Goal: Find specific page/section: Find specific page/section

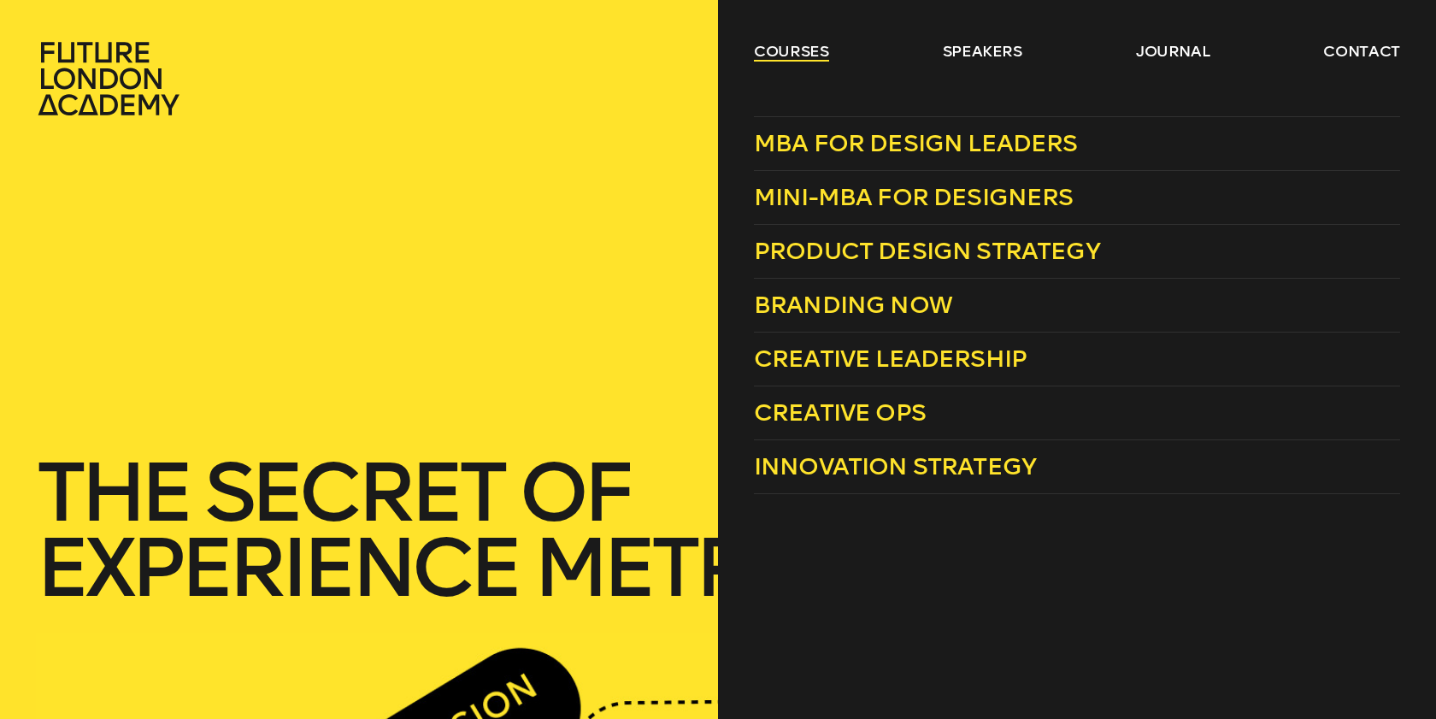
click at [797, 45] on link "courses" at bounding box center [791, 51] width 75 height 21
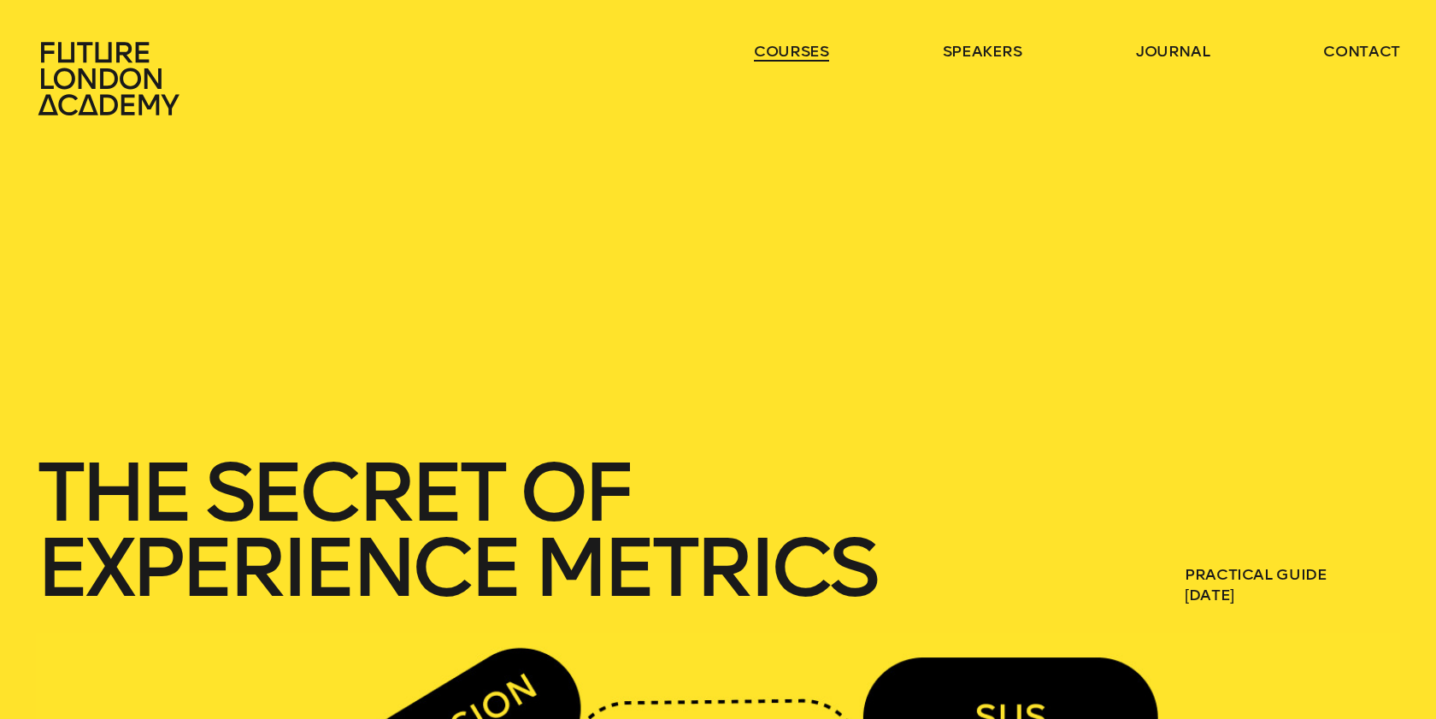
click at [797, 45] on link "courses" at bounding box center [791, 51] width 75 height 21
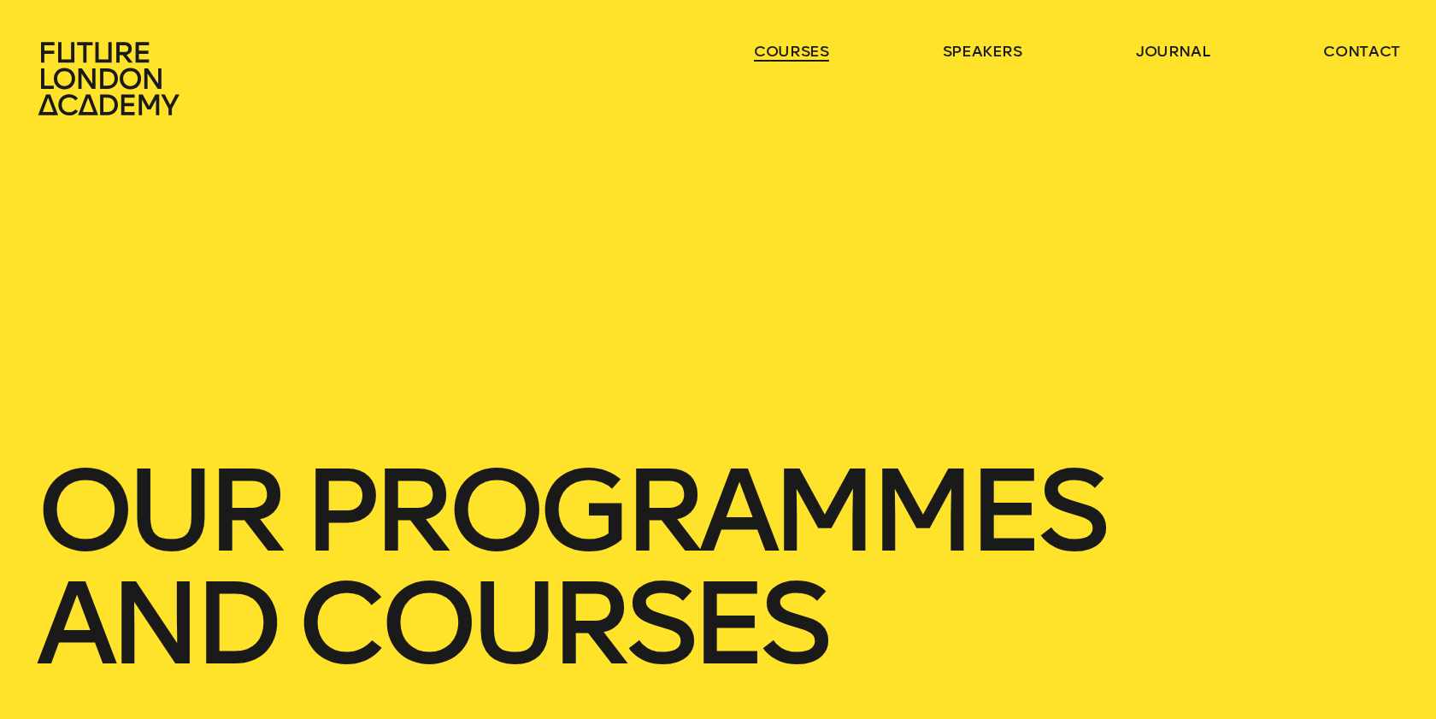
click at [797, 45] on link "courses" at bounding box center [791, 51] width 75 height 21
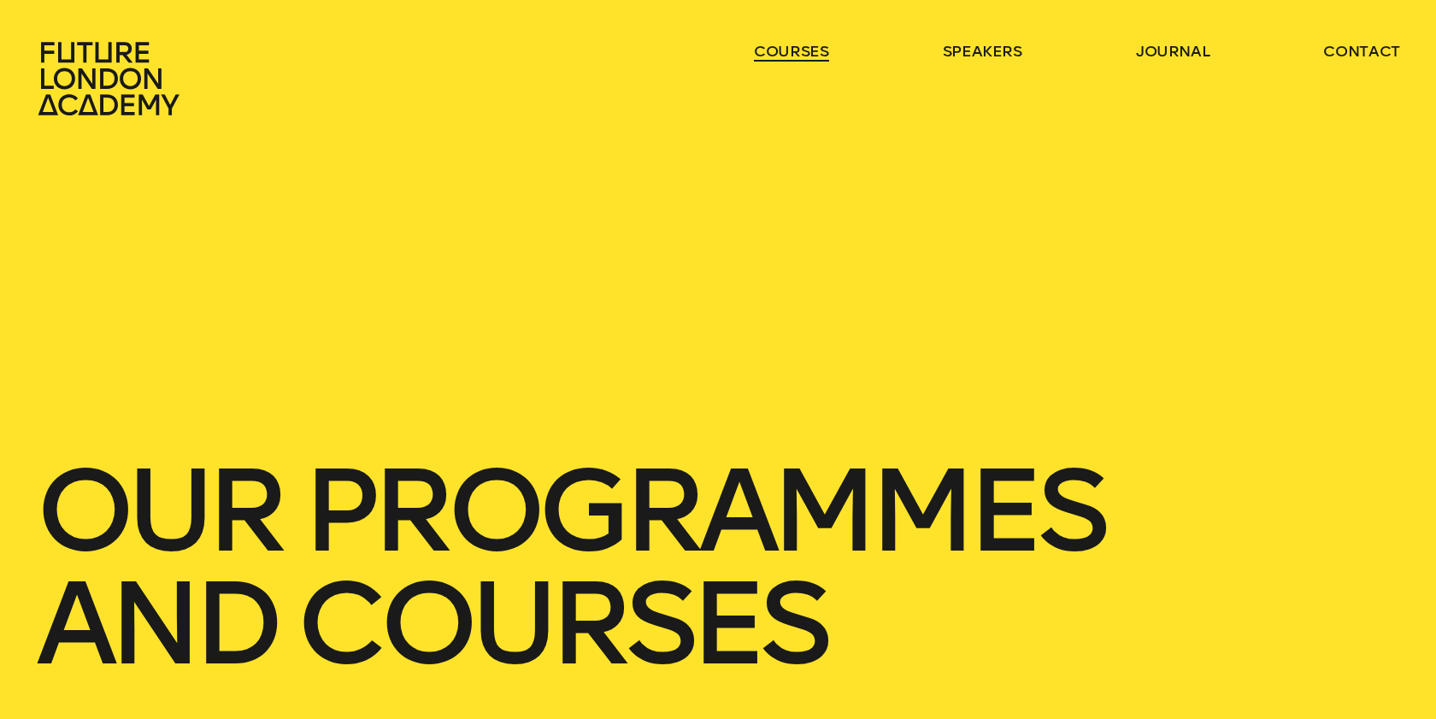
click at [797, 45] on link "courses" at bounding box center [791, 51] width 75 height 21
click at [787, 45] on link "courses" at bounding box center [791, 51] width 75 height 21
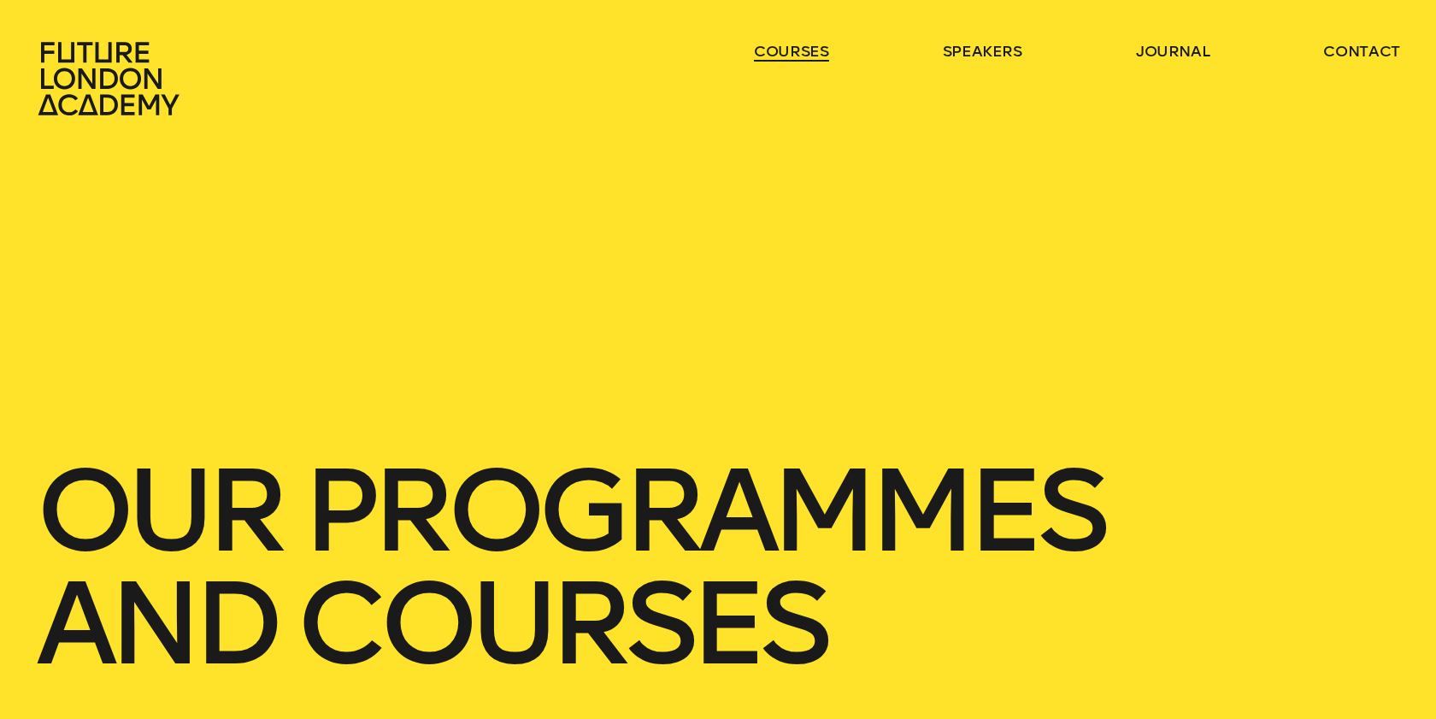
click at [787, 45] on link "courses" at bounding box center [791, 51] width 75 height 21
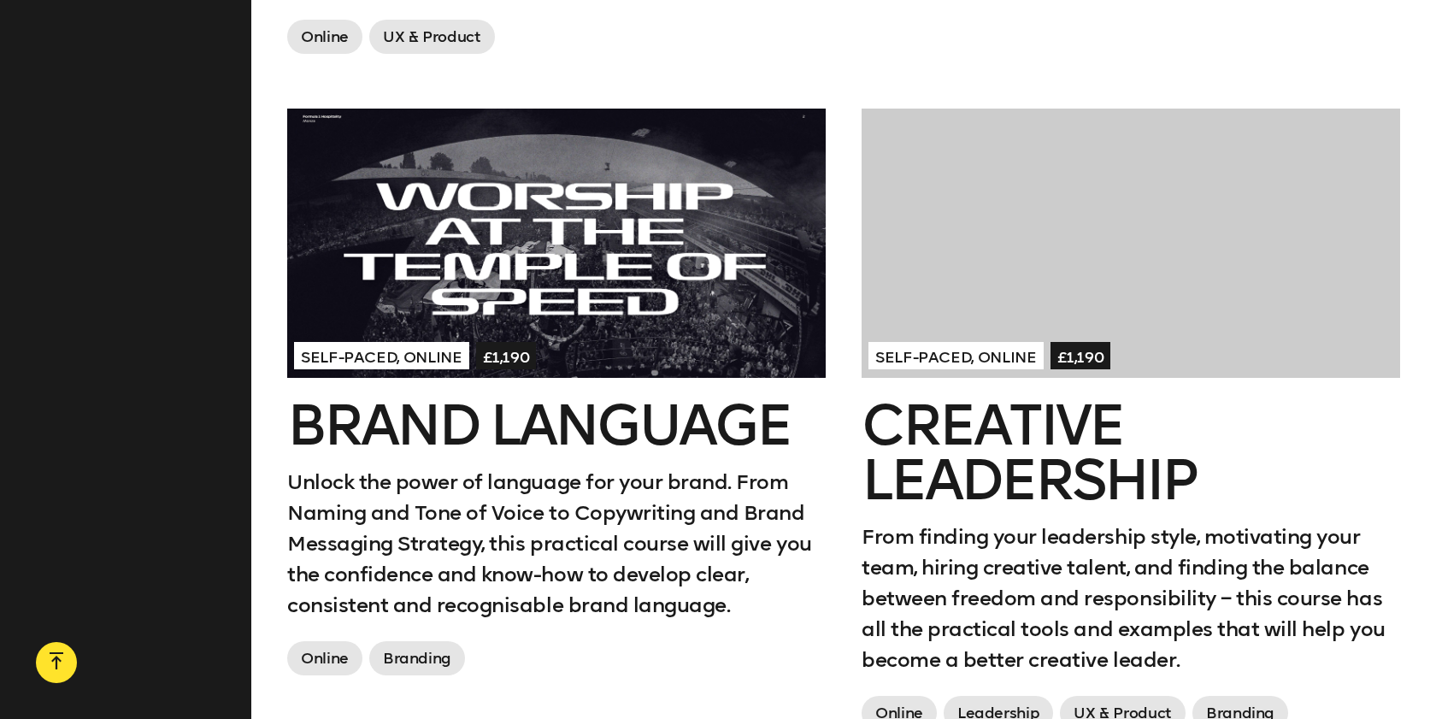
scroll to position [2437, 0]
